Goal: Check status: Check status

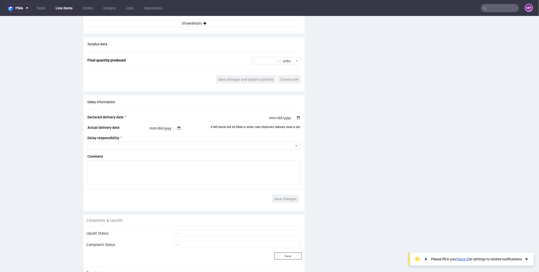
scroll to position [597, 0]
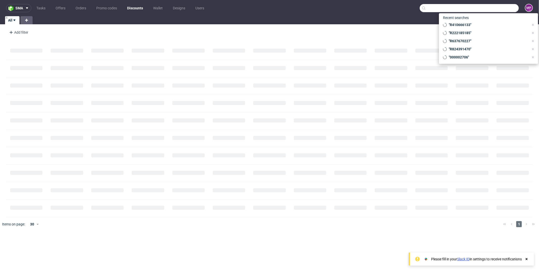
click at [493, 7] on input "text" at bounding box center [469, 8] width 99 height 8
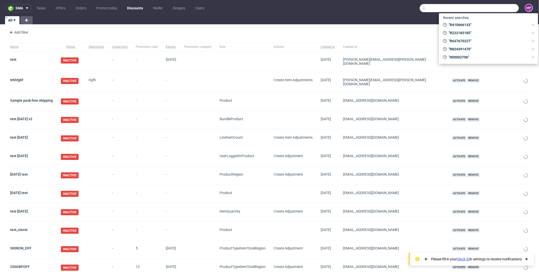
paste input "R948620656"
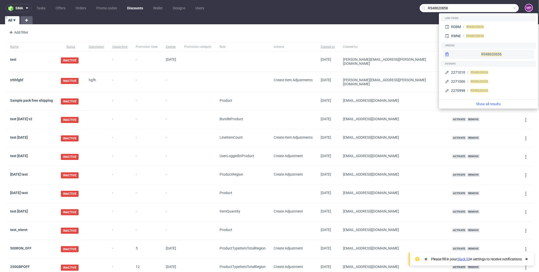
type input "R948620656"
click at [482, 52] on span "R948620656" at bounding box center [492, 54] width 20 height 4
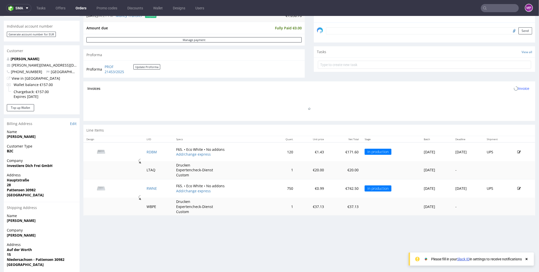
scroll to position [184, 0]
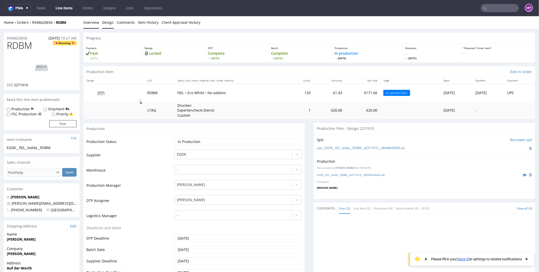
click at [109, 21] on link "Design" at bounding box center [108, 22] width 12 height 12
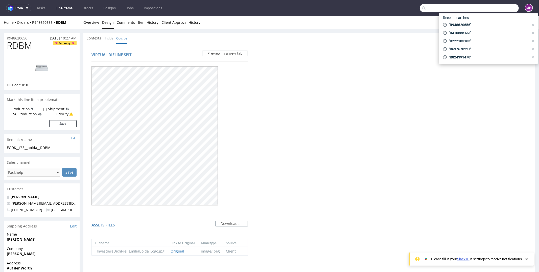
click at [505, 9] on input "text" at bounding box center [469, 8] width 99 height 8
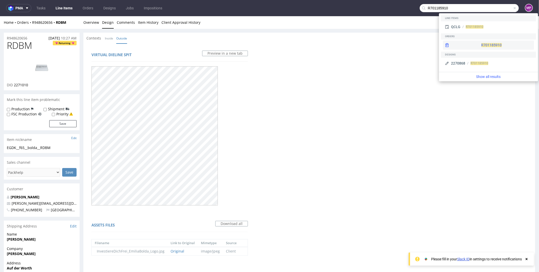
type input "R701185910"
click at [459, 48] on div "R701185910" at bounding box center [488, 44] width 91 height 9
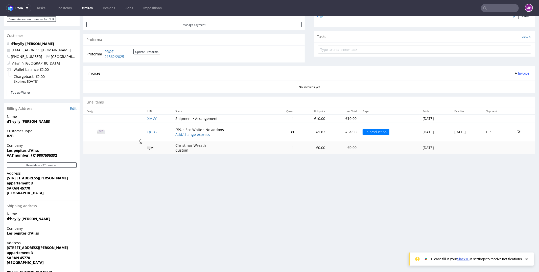
scroll to position [193, 0]
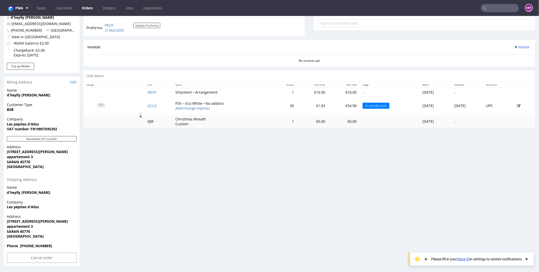
click at [99, 104] on img at bounding box center [100, 105] width 25 height 14
